Goal: Task Accomplishment & Management: Use online tool/utility

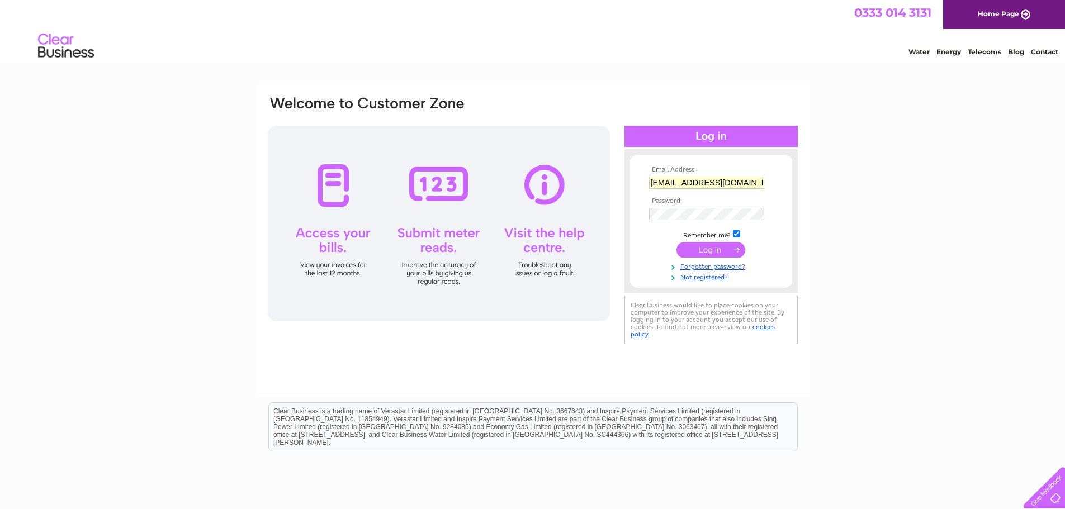
click at [701, 247] on input "submit" at bounding box center [711, 250] width 69 height 16
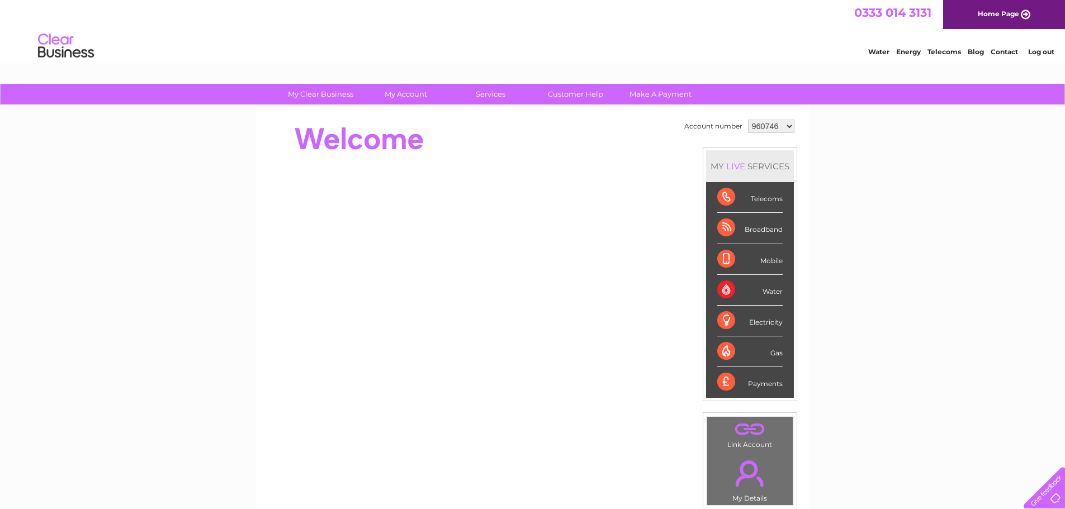
click at [774, 129] on select "960746 1117971" at bounding box center [771, 126] width 46 height 13
select select "1117971"
click at [748, 120] on select "960746 1117971" at bounding box center [771, 126] width 46 height 13
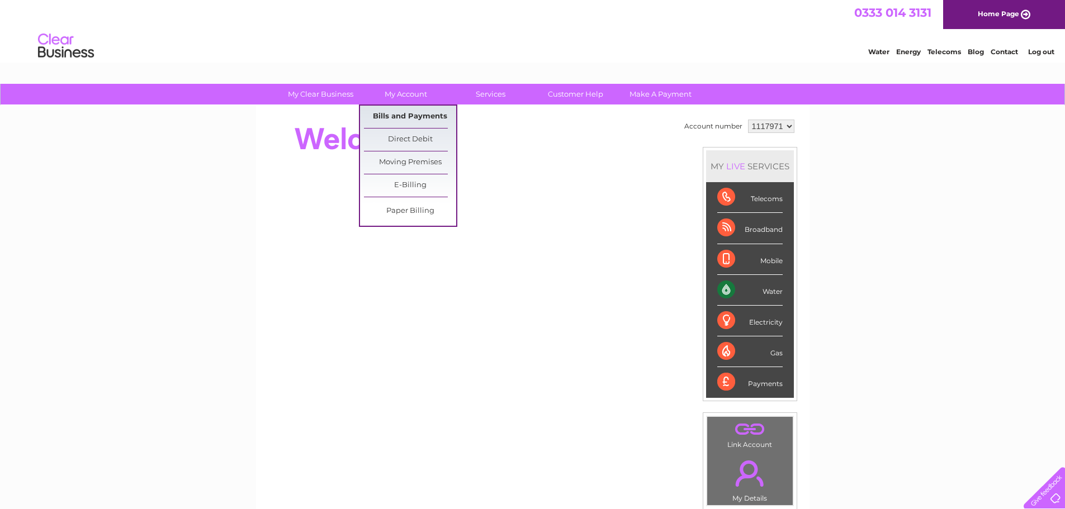
click at [418, 111] on link "Bills and Payments" at bounding box center [410, 117] width 92 height 22
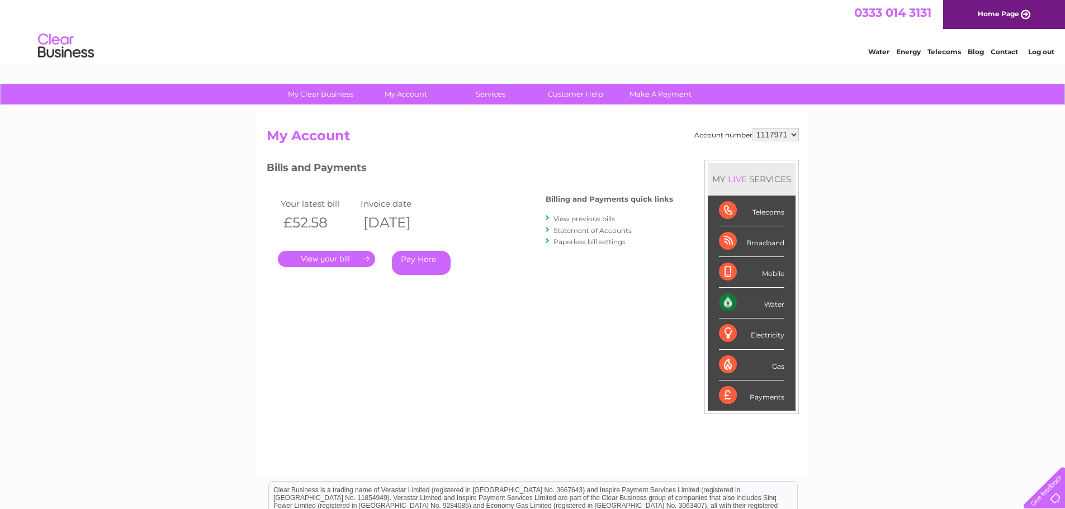
click at [332, 263] on link "." at bounding box center [326, 259] width 97 height 16
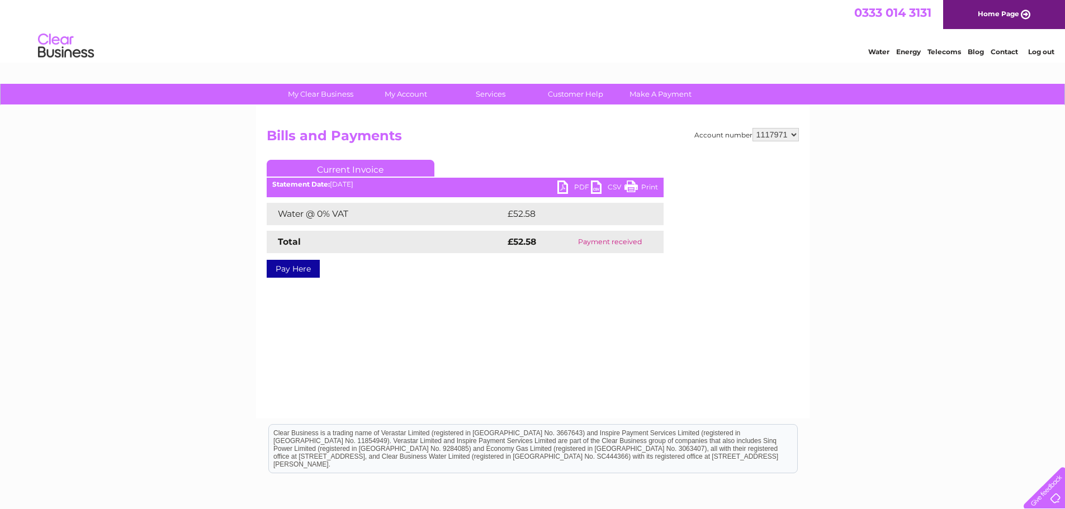
click at [566, 191] on link "PDF" at bounding box center [575, 189] width 34 height 16
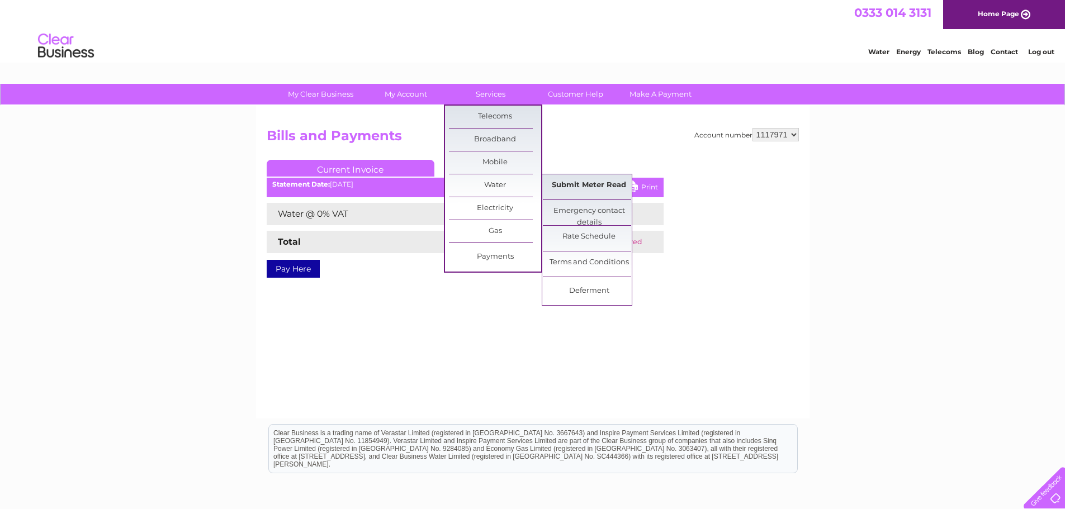
drag, startPoint x: 582, startPoint y: 185, endPoint x: 574, endPoint y: 183, distance: 7.6
click at [582, 185] on link "Submit Meter Read" at bounding box center [589, 185] width 92 height 22
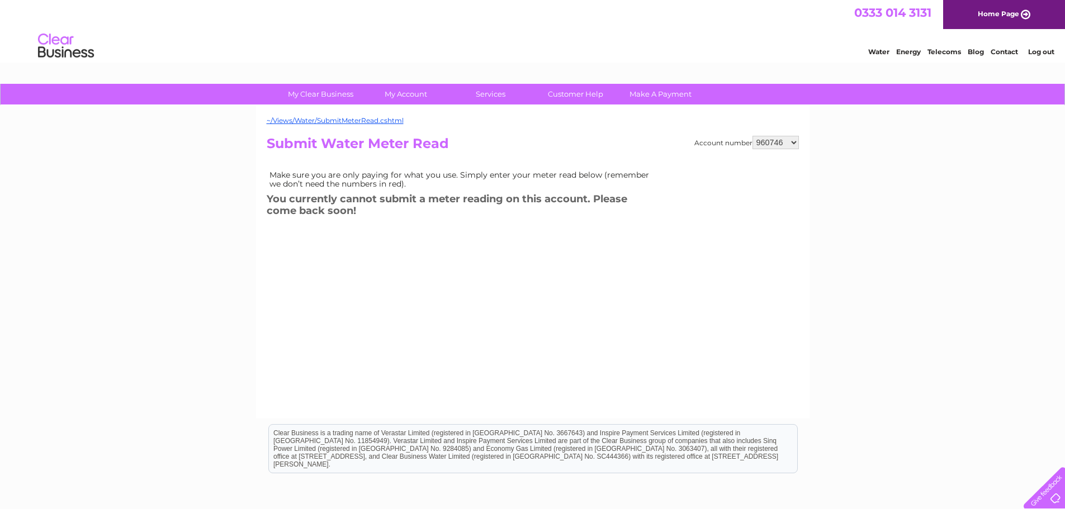
click at [778, 140] on select "960746 1117971" at bounding box center [776, 142] width 46 height 13
select select "1117971"
click at [754, 136] on select "960746 1117971" at bounding box center [776, 142] width 46 height 13
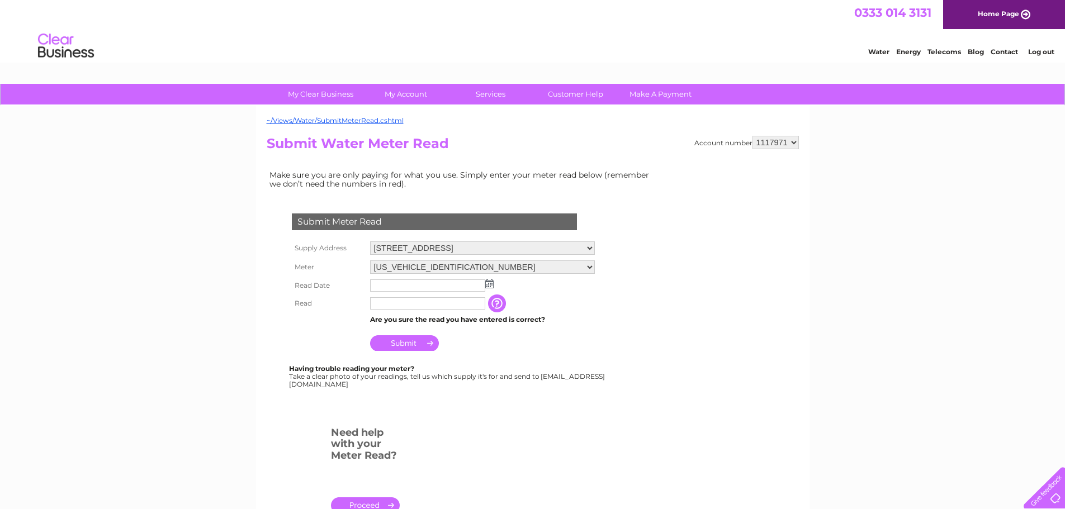
click at [487, 285] on img at bounding box center [489, 284] width 8 height 9
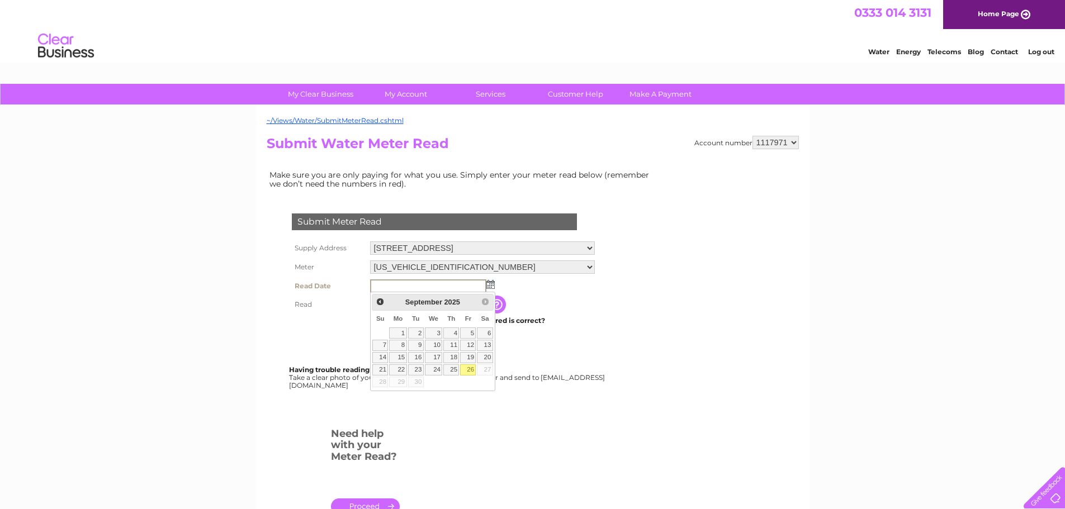
click at [472, 366] on link "26" at bounding box center [468, 370] width 16 height 11
type input "[DATE]"
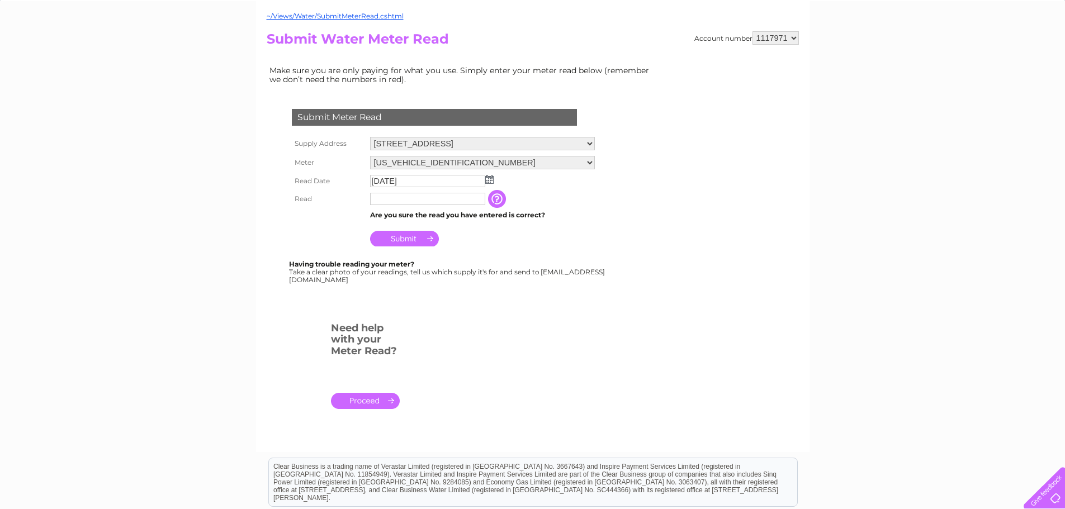
scroll to position [168, 0]
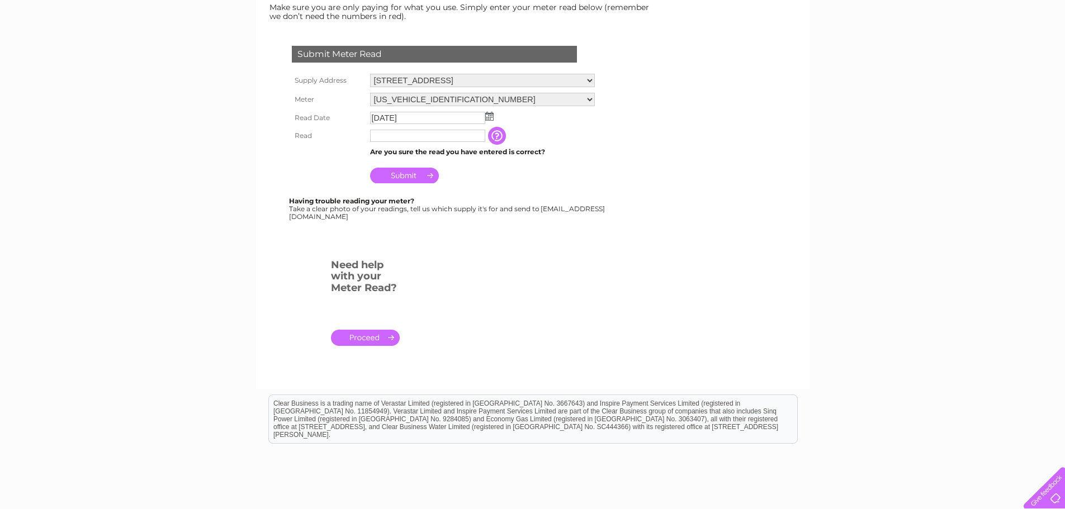
click at [400, 140] on input "text" at bounding box center [427, 136] width 115 height 12
type input "00032"
click at [407, 169] on input "Submit" at bounding box center [404, 176] width 69 height 16
